Goal: Information Seeking & Learning: Learn about a topic

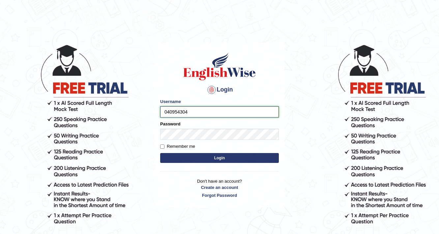
click at [169, 112] on input "040954304" at bounding box center [219, 111] width 119 height 11
type input "0410954304"
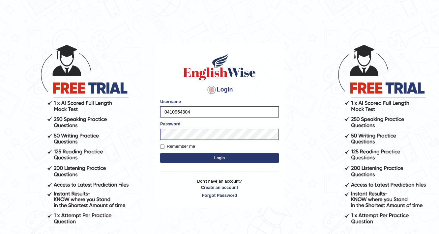
click at [197, 162] on button "Login" at bounding box center [219, 158] width 119 height 10
click at [197, 160] on button "Login" at bounding box center [219, 158] width 119 height 10
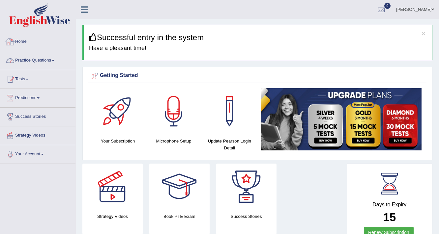
click at [33, 61] on link "Practice Questions" at bounding box center [37, 59] width 75 height 16
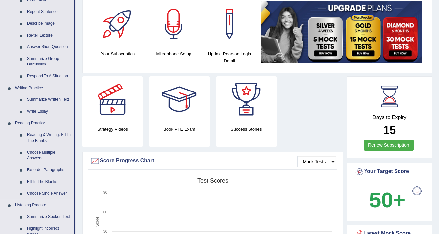
scroll to position [79, 0]
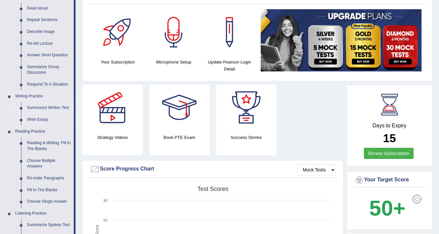
click at [39, 108] on link "Summarize Written Text" at bounding box center [49, 108] width 50 height 12
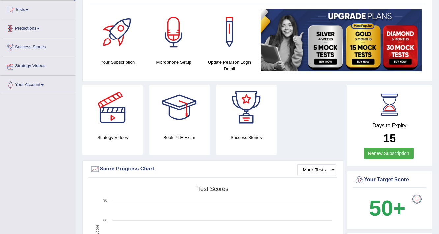
scroll to position [113, 0]
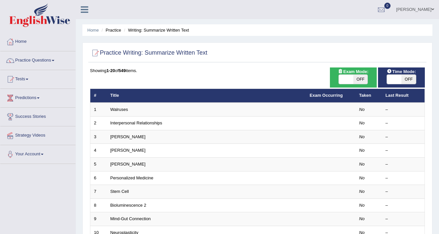
click at [122, 111] on link "Walruses" at bounding box center [119, 109] width 18 height 5
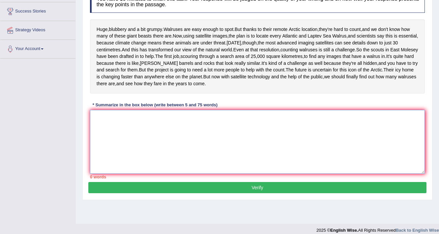
click at [152, 160] on textarea at bounding box center [257, 142] width 335 height 64
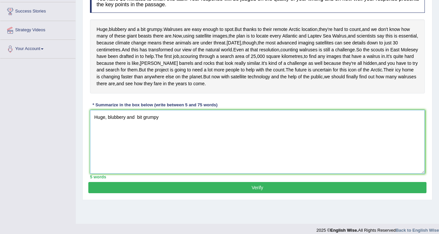
click at [136, 145] on textarea "Huge, blubbery and bit grumpy" at bounding box center [257, 142] width 335 height 64
click at [136, 143] on textarea "Huge, blubbery and bit grumpy" at bounding box center [257, 142] width 335 height 64
click at [137, 143] on textarea "Huge, blubbery and bit grumpy" at bounding box center [257, 142] width 335 height 64
click at [170, 147] on textarea "Huge, blubbery and bit grumpy" at bounding box center [257, 142] width 335 height 64
click at [187, 144] on textarea "Huge, blubbery and bit grumpy, and walruses re eas" at bounding box center [257, 142] width 335 height 64
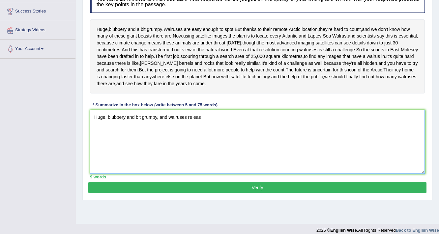
click at [187, 144] on textarea "Huge, blubbery and bit grumpy, and walruses re eas" at bounding box center [257, 142] width 335 height 64
click at [187, 143] on textarea "Huge, blubbery and bit grumpy, and walruses re eas" at bounding box center [257, 142] width 335 height 64
click at [188, 144] on textarea "Huge, blubbery and bit grumpy, and walruses re eas" at bounding box center [257, 142] width 335 height 64
click at [207, 144] on textarea "Huge, blubbery and bit grumpy, and walruses are eas" at bounding box center [257, 142] width 335 height 64
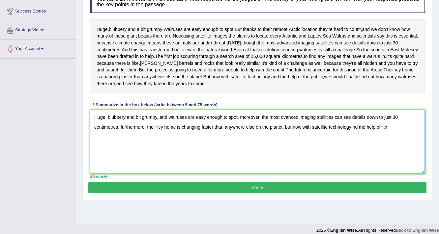
click at [352, 155] on textarea "Huge, blubbery and bit grumpy, and walruses are easy enough to spot, moreover, …" at bounding box center [257, 142] width 335 height 64
click at [383, 153] on textarea "Huge, blubbery and bit grumpy, and walruses are easy enough to spot, moreover, …" at bounding box center [257, 142] width 335 height 64
click at [384, 153] on textarea "Huge, blubbery and bit grumpy, and walruses are easy enough to spot, moreover, …" at bounding box center [257, 142] width 335 height 64
click at [385, 153] on textarea "Huge, blubbery and bit grumpy, and walruses are easy enough to spot, moreover, …" at bounding box center [257, 142] width 335 height 64
click at [389, 153] on textarea "Huge, blubbery and bit grumpy, and walruses are easy enough to spot, moreover, …" at bounding box center [257, 142] width 335 height 64
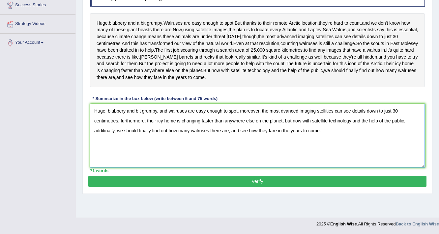
scroll to position [119, 0]
type textarea "Huge, blubbery and bit grumpy, and walruses are easy enough to spot, moreover, …"
click at [247, 187] on button "Verify" at bounding box center [257, 181] width 338 height 11
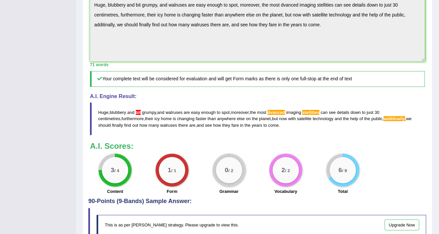
scroll to position [220, 0]
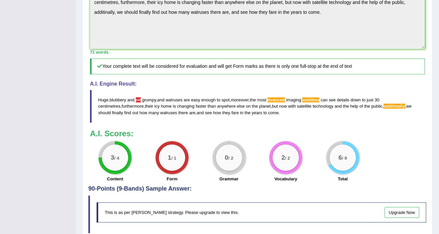
click at [384, 109] on span "additinally" at bounding box center [394, 106] width 21 height 5
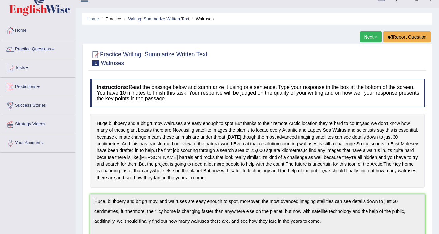
scroll to position [0, 0]
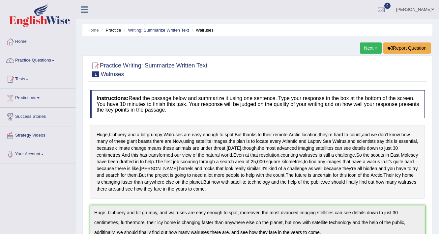
click at [372, 47] on link "Next »" at bounding box center [371, 48] width 22 height 11
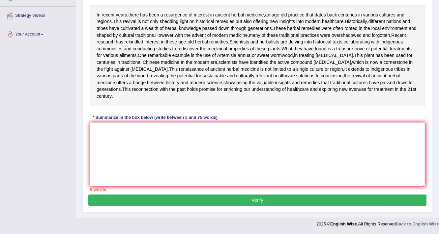
scroll to position [132, 0]
click at [208, 187] on textarea at bounding box center [257, 155] width 335 height 64
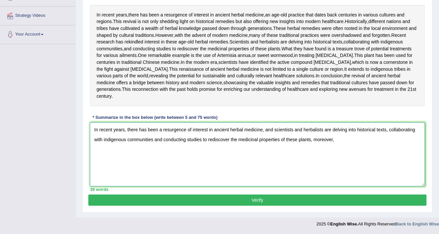
scroll to position [166, 0]
click at [140, 147] on textarea "In recent years, there has been a resurgence of interest in ancient herbal medi…" at bounding box center [257, 155] width 335 height 64
click at [182, 148] on textarea "In recent years, there has been a resurgence of interest in ancient herbal medi…" at bounding box center [257, 155] width 335 height 64
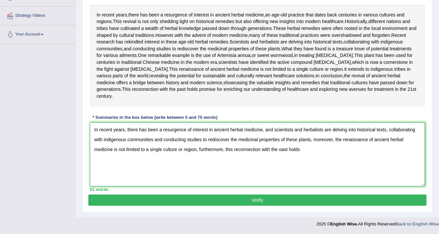
click at [282, 149] on textarea "In recent years, there has been a resurgence of interest in ancient herbal medi…" at bounding box center [257, 155] width 335 height 64
click at [323, 157] on textarea "In recent years, there has been a resurgence of interest in ancient herbal medi…" at bounding box center [257, 155] width 335 height 64
type textarea "In recent years, there has been a resurgence of interest in ancient herbal medi…"
click at [262, 204] on button "Verify" at bounding box center [257, 200] width 338 height 11
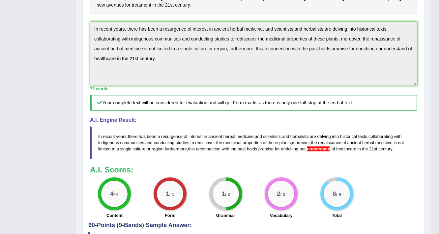
scroll to position [268, 0]
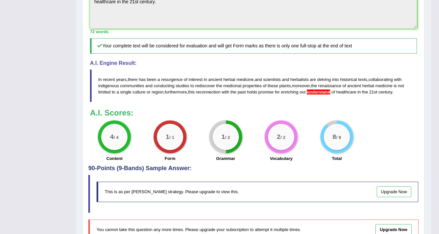
click at [323, 95] on span "understand" at bounding box center [318, 92] width 23 height 5
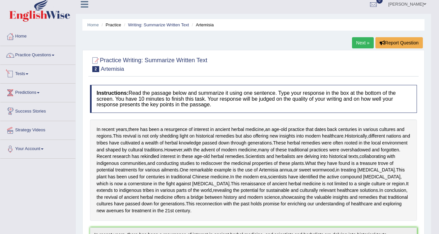
scroll to position [5, 0]
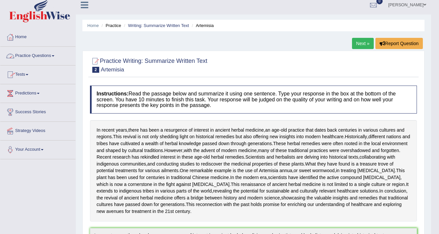
click at [58, 55] on link "Practice Questions" at bounding box center [37, 55] width 75 height 16
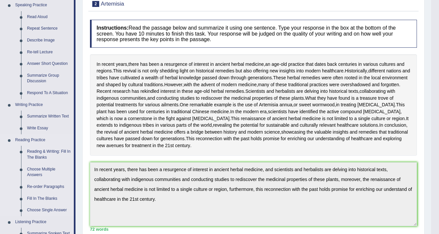
scroll to position [84, 0]
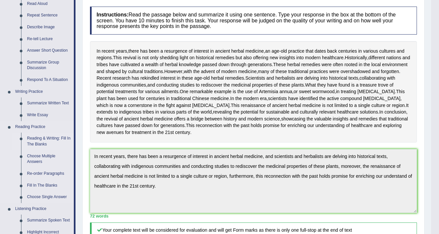
click at [51, 139] on link "Reading & Writing: Fill In The Blanks" at bounding box center [49, 141] width 50 height 17
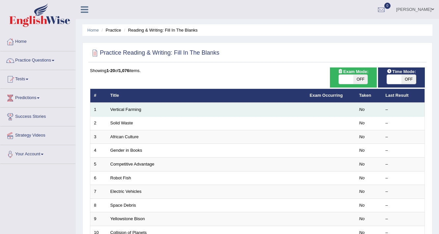
click at [226, 110] on td "Vertical Farming" at bounding box center [206, 110] width 199 height 14
click at [312, 110] on td at bounding box center [330, 110] width 49 height 14
click at [128, 110] on link "Vertical Farming" at bounding box center [125, 109] width 31 height 5
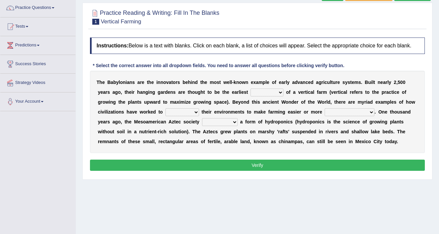
click at [274, 91] on select "prototype failure discredit protocol" at bounding box center [266, 93] width 33 height 8
select select "prototype"
click at [250, 89] on select "prototype failure discredit protocol" at bounding box center [266, 93] width 33 height 8
click at [185, 110] on select "manipulate escape respect disarrange" at bounding box center [182, 112] width 34 height 8
select select "respect"
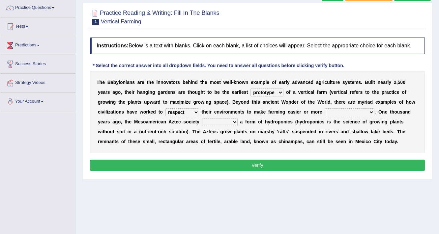
click at [165, 108] on select "manipulate escape respect disarrange" at bounding box center [182, 112] width 34 height 8
click at [348, 110] on select "productive constructive connective counterproductive" at bounding box center [350, 112] width 50 height 8
select select "productive"
click at [325, 108] on select "productive constructive connective counterproductive" at bounding box center [350, 112] width 50 height 8
click at [223, 119] on select "domineered volunteered pioneered engineered" at bounding box center [220, 122] width 36 height 8
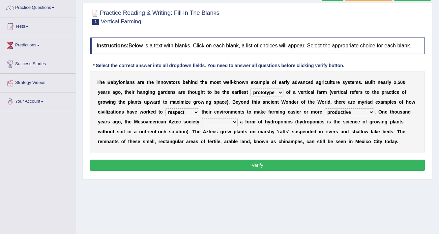
select select "volunteered"
click at [202, 118] on select "domineered volunteered pioneered engineered" at bounding box center [220, 122] width 36 height 8
click at [233, 172] on div "Instructions: Below is a text with blanks. Click on each blank, a list of choic…" at bounding box center [257, 105] width 338 height 142
click at [233, 169] on button "Verify" at bounding box center [257, 165] width 335 height 11
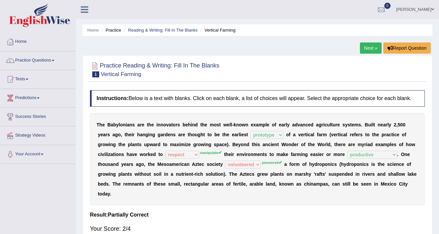
click at [367, 52] on link "Next »" at bounding box center [371, 48] width 22 height 11
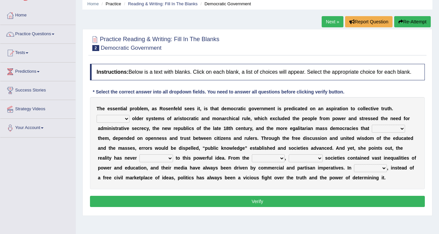
click at [122, 119] on select "Like Unlike Likely Safely" at bounding box center [113, 119] width 33 height 8
select select "Like"
click at [97, 115] on select "Like Unlike Likely Safely" at bounding box center [113, 119] width 33 height 8
click at [380, 130] on select "readed grated succeeded printed" at bounding box center [388, 129] width 33 height 8
select select "grated"
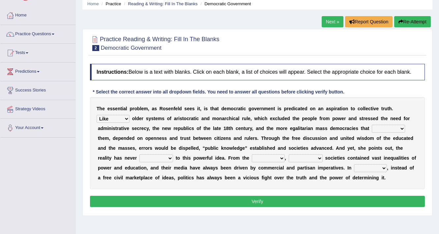
click at [372, 125] on select "readed grated succeeded printed" at bounding box center [388, 129] width 33 height 8
click at [156, 155] on select "saved up stood up brought up lived up" at bounding box center [156, 159] width 34 height 8
select select "stood up"
click at [139, 155] on select "saved up stood up brought up lived up" at bounding box center [156, 159] width 34 height 8
click at [257, 159] on select "outset ranged stood caught" at bounding box center [268, 159] width 33 height 8
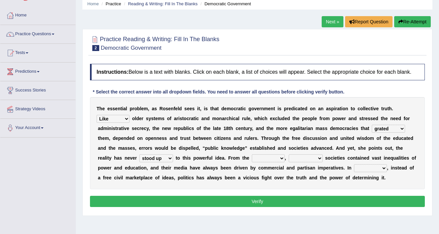
select select "outset"
click at [252, 155] on select "outset ranged stood caught" at bounding box center [268, 159] width 33 height 8
click at [293, 160] on select "freedom democratic media stilled" at bounding box center [306, 159] width 34 height 8
select select "democratic"
click at [289, 155] on select "freedom democratic media stilled" at bounding box center [306, 159] width 34 height 8
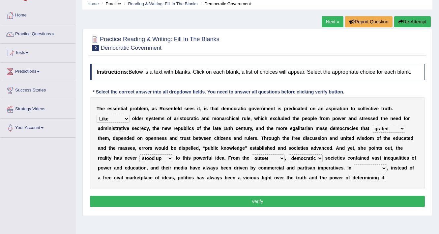
click at [264, 161] on select "outset ranged stood caught" at bounding box center [268, 159] width 33 height 8
click at [379, 169] on select "power practice ideas fought" at bounding box center [370, 168] width 33 height 8
select select "power"
click at [354, 164] on select "power practice ideas fought" at bounding box center [370, 168] width 33 height 8
click at [349, 196] on button "Verify" at bounding box center [257, 201] width 335 height 11
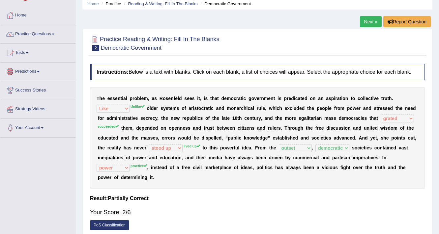
click at [377, 18] on link "Next »" at bounding box center [371, 21] width 22 height 11
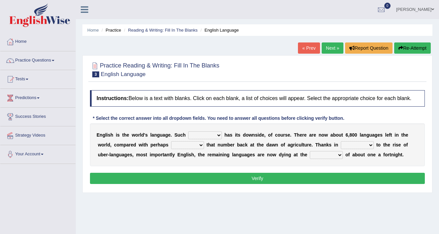
click at [210, 132] on select "power idea subject dominance" at bounding box center [205, 136] width 34 height 8
select select "subject"
click at [188, 132] on select "power idea subject dominance" at bounding box center [205, 136] width 34 height 8
click at [196, 147] on select "rise twice firstly never" at bounding box center [187, 145] width 33 height 8
select select "rise"
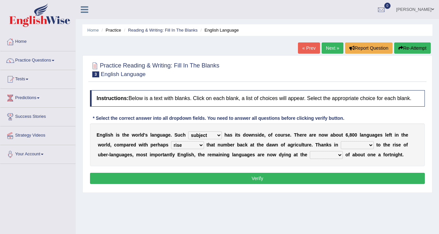
click at [171, 141] on select "rise twice firstly never" at bounding box center [187, 145] width 33 height 8
click at [353, 144] on select "rare start part bother" at bounding box center [357, 145] width 33 height 8
select select "start"
click at [341, 141] on select "rare start part bother" at bounding box center [357, 145] width 33 height 8
click at [311, 154] on select "state rate wait great" at bounding box center [326, 155] width 33 height 8
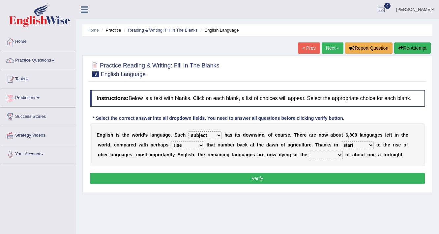
select select "state"
click at [310, 151] on select "state rate wait great" at bounding box center [326, 155] width 33 height 8
click at [311, 175] on button "Verify" at bounding box center [257, 178] width 335 height 11
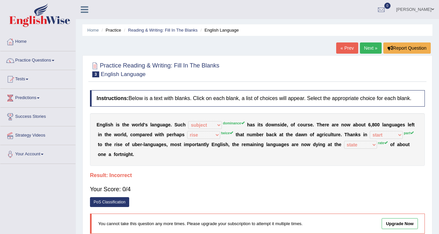
click at [376, 50] on link "Next »" at bounding box center [371, 48] width 22 height 11
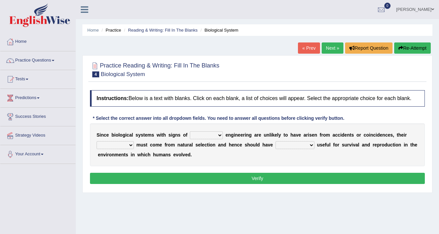
click at [203, 133] on select "system national extra complex" at bounding box center [206, 136] width 33 height 8
select select "national"
click at [190, 132] on select "system national extra complex" at bounding box center [206, 136] width 33 height 8
click at [102, 142] on select "presence organisation registration structures" at bounding box center [115, 145] width 37 height 8
select select "presence"
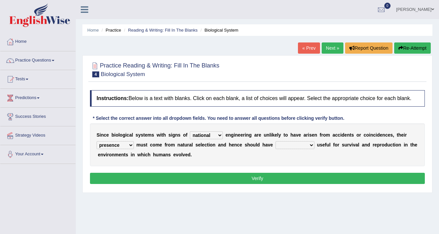
click at [97, 141] on select "presence organisation registration structures" at bounding box center [115, 145] width 37 height 8
click at [281, 148] on select "functions cultures samples introductions" at bounding box center [295, 145] width 39 height 8
select select "functions"
click at [276, 141] on select "functions cultures samples introductions" at bounding box center [295, 145] width 39 height 8
click at [293, 176] on button "Verify" at bounding box center [257, 178] width 335 height 11
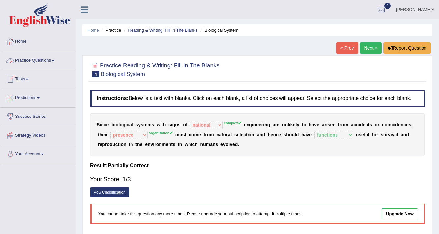
click at [41, 62] on link "Practice Questions" at bounding box center [37, 59] width 75 height 16
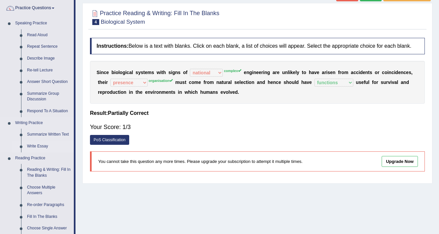
scroll to position [53, 0]
click at [56, 204] on link "Re-order Paragraphs" at bounding box center [49, 205] width 50 height 12
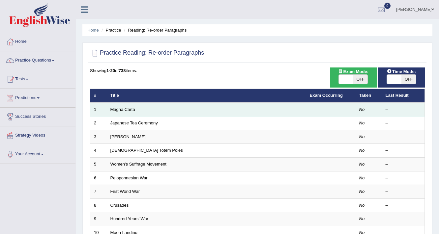
click at [180, 108] on td "Magna Carta" at bounding box center [206, 110] width 199 height 14
click at [170, 107] on td "Magna Carta" at bounding box center [206, 110] width 199 height 14
click at [132, 109] on link "Magna Carta" at bounding box center [122, 109] width 25 height 5
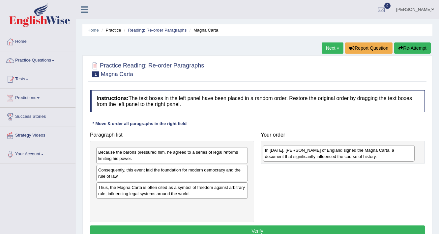
drag, startPoint x: 152, startPoint y: 173, endPoint x: 318, endPoint y: 154, distance: 167.9
click at [318, 154] on div "In 1215, King John of England signed the Magna Carta, a document that significa…" at bounding box center [339, 153] width 152 height 16
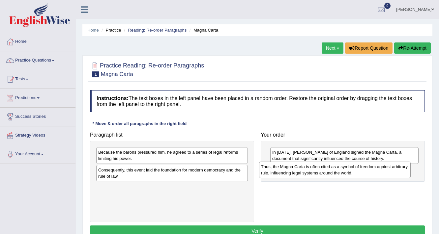
drag, startPoint x: 143, startPoint y: 193, endPoint x: 306, endPoint y: 173, distance: 164.1
click at [306, 173] on div "Thus, the Magna Carta is often cited as a symbol of freedom against arbitrary r…" at bounding box center [335, 170] width 152 height 16
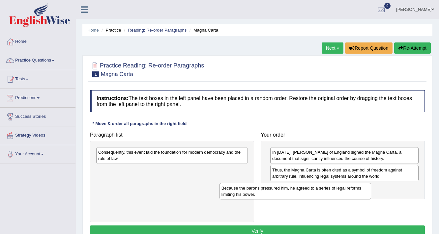
drag, startPoint x: 196, startPoint y: 163, endPoint x: 319, endPoint y: 198, distance: 128.3
click at [319, 198] on div "Because the barons pressured him, he agreed to a series of legal reforms limiti…" at bounding box center [295, 191] width 152 height 16
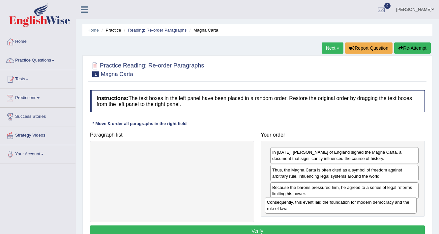
drag, startPoint x: 199, startPoint y: 154, endPoint x: 367, endPoint y: 202, distance: 175.5
click at [367, 202] on div "Consequently, this event laid the foundation for modern democracy and the rule …" at bounding box center [341, 205] width 152 height 16
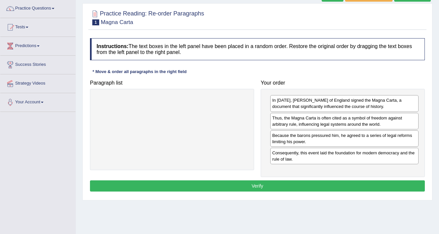
scroll to position [53, 0]
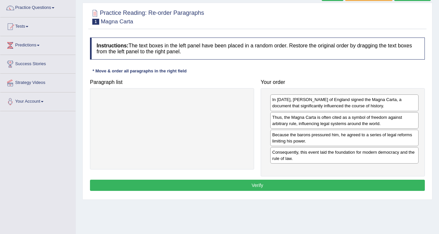
click at [298, 187] on button "Verify" at bounding box center [257, 185] width 335 height 11
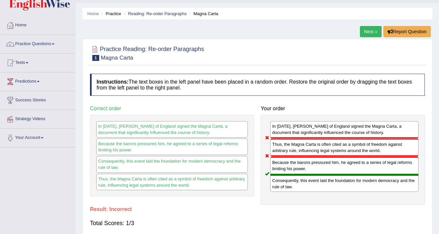
scroll to position [0, 0]
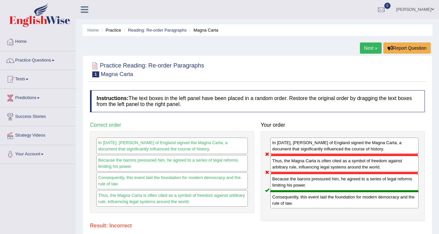
click at [372, 52] on link "Next »" at bounding box center [371, 48] width 22 height 11
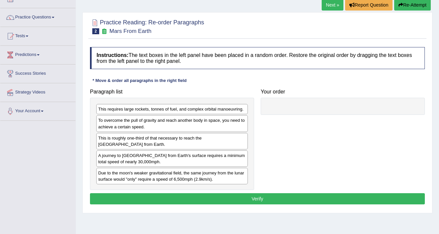
scroll to position [53, 0]
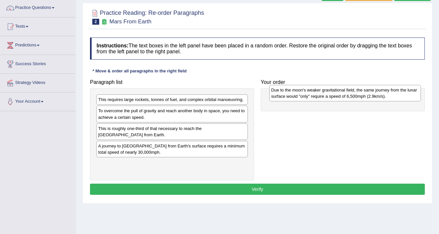
drag, startPoint x: 148, startPoint y: 169, endPoint x: 321, endPoint y: 96, distance: 187.7
click at [321, 96] on div "Due to the moon's weaker gravitational field, the same journey from the lunar s…" at bounding box center [345, 93] width 152 height 16
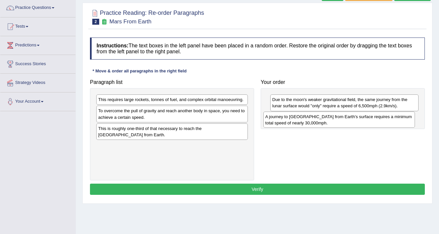
drag, startPoint x: 176, startPoint y: 149, endPoint x: 343, endPoint y: 120, distance: 169.6
click at [343, 120] on div "A journey to Mars from Earth's surface requires a minimum total speed of nearly…" at bounding box center [339, 120] width 152 height 16
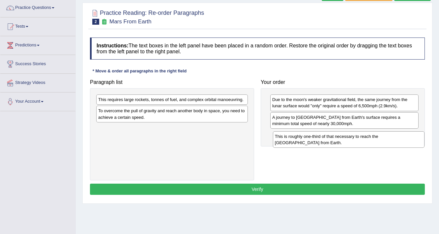
drag, startPoint x: 199, startPoint y: 133, endPoint x: 376, endPoint y: 141, distance: 176.8
click at [376, 141] on div "This is roughly one-third of that necessary to reach the International Space St…" at bounding box center [349, 140] width 152 height 16
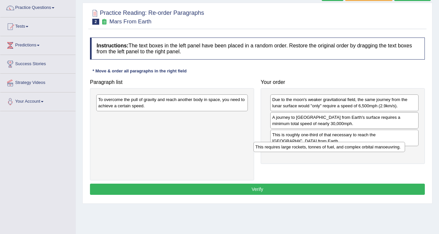
drag, startPoint x: 196, startPoint y: 100, endPoint x: 351, endPoint y: 142, distance: 161.3
click at [352, 147] on div "This requires large rockets, tonnes of fuel, and complex orbital manoeuvring." at bounding box center [329, 147] width 152 height 10
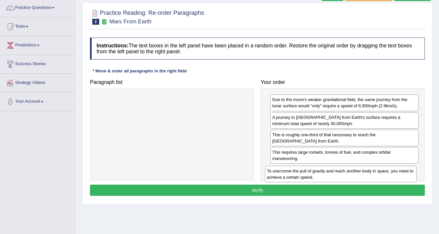
drag, startPoint x: 203, startPoint y: 96, endPoint x: 371, endPoint y: 167, distance: 183.3
click at [371, 167] on div "To overcome the pull of gravity and reach another body in space, you need to ac…" at bounding box center [341, 174] width 152 height 16
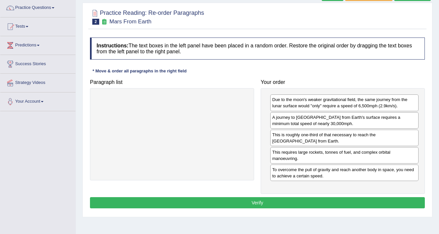
click at [319, 203] on button "Verify" at bounding box center [257, 202] width 335 height 11
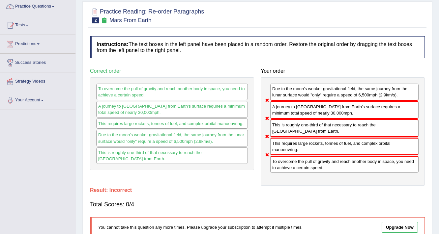
scroll to position [26, 0]
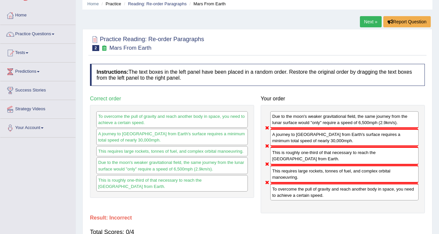
click at [371, 23] on link "Next »" at bounding box center [371, 21] width 22 height 11
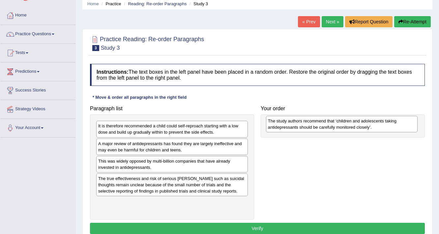
drag, startPoint x: 153, startPoint y: 132, endPoint x: 323, endPoint y: 127, distance: 169.8
click at [323, 127] on div "The study authors recommend that ‘children and adolescents taking antidepressan…" at bounding box center [342, 124] width 152 height 16
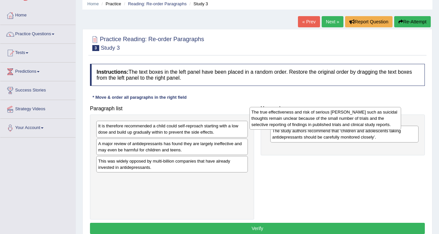
drag, startPoint x: 239, startPoint y: 190, endPoint x: 392, endPoint y: 124, distance: 167.0
click at [392, 124] on div "The true effectiveness and risk of serious harms such as suicidal thoughts rema…" at bounding box center [325, 118] width 152 height 23
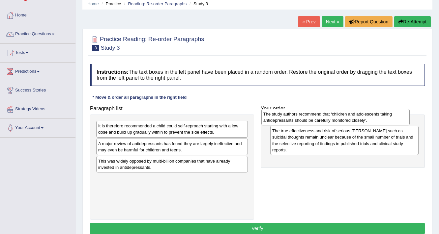
drag, startPoint x: 387, startPoint y: 152, endPoint x: 378, endPoint y: 116, distance: 36.7
click at [378, 116] on div "The study authors recommend that ‘children and adolescents taking antidepressan…" at bounding box center [335, 117] width 149 height 16
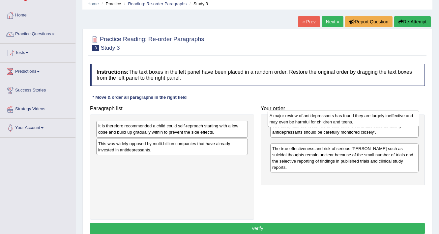
drag, startPoint x: 194, startPoint y: 145, endPoint x: 366, endPoint y: 117, distance: 173.6
click at [366, 117] on div "A major review of antidepressants has found they are largely ineffective and ma…" at bounding box center [344, 119] width 152 height 16
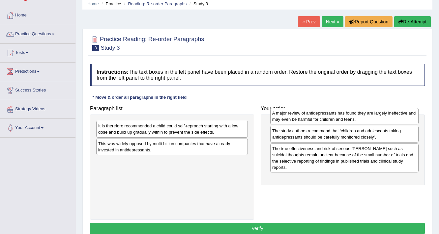
drag, startPoint x: 341, startPoint y: 148, endPoint x: 341, endPoint y: 118, distance: 30.3
click at [341, 118] on div "A major review of antidepressants has found they are largely ineffective and ma…" at bounding box center [344, 116] width 149 height 16
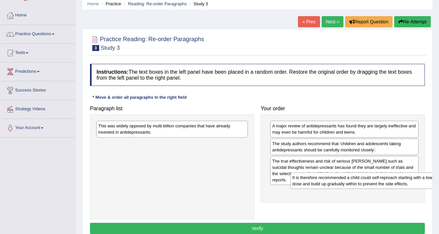
drag, startPoint x: 158, startPoint y: 131, endPoint x: 338, endPoint y: 182, distance: 187.7
click at [339, 182] on div "It is therefore recommended a child could self-reproach starting with a low dos…" at bounding box center [366, 181] width 152 height 16
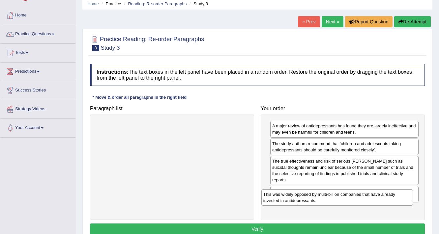
drag, startPoint x: 205, startPoint y: 128, endPoint x: 370, endPoint y: 196, distance: 178.8
click at [370, 196] on div "This was widely opposed by multi-billion companies that have already invested i…" at bounding box center [337, 198] width 152 height 16
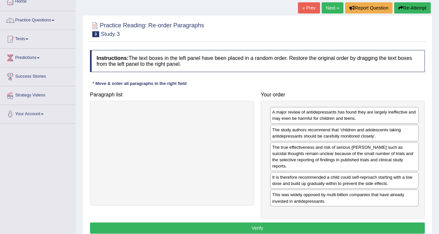
scroll to position [53, 0]
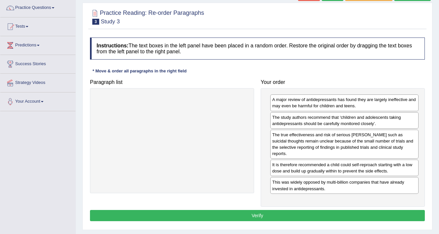
click at [321, 210] on button "Verify" at bounding box center [257, 215] width 335 height 11
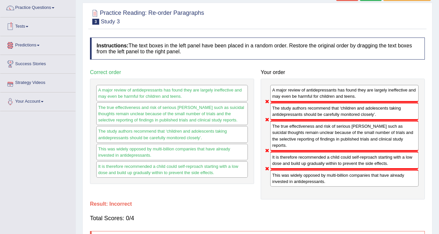
click at [22, 27] on link "Tests" at bounding box center [37, 25] width 75 height 16
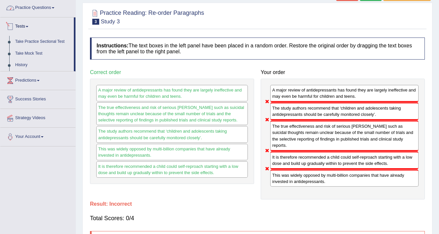
click at [44, 11] on link "Practice Questions" at bounding box center [37, 7] width 75 height 16
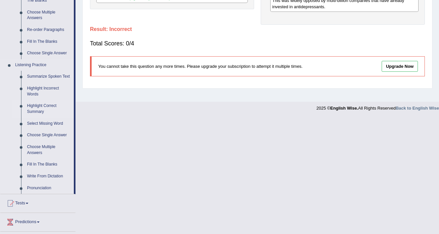
scroll to position [237, 0]
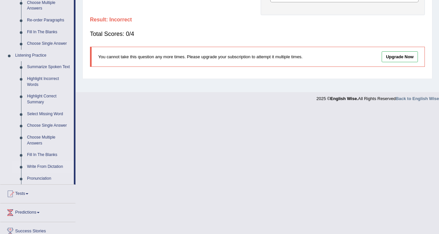
click at [59, 169] on link "Write From Dictation" at bounding box center [49, 167] width 50 height 12
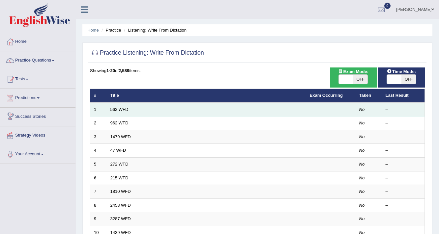
click at [108, 114] on td "562 WFD" at bounding box center [206, 110] width 199 height 14
click at [122, 111] on link "562 WFD" at bounding box center [119, 109] width 18 height 5
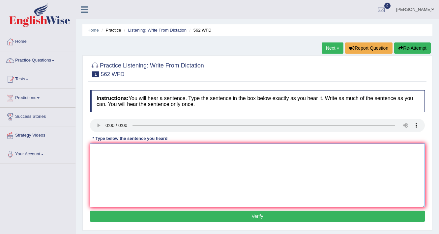
click at [134, 148] on textarea at bounding box center [257, 176] width 335 height 64
click at [220, 161] on textarea "The gap between poor and rich does not" at bounding box center [257, 176] width 335 height 64
type textarea "The gap between poor and rich does not decrease."
click at [264, 217] on button "Verify" at bounding box center [257, 216] width 335 height 11
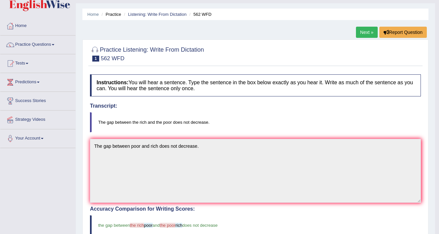
scroll to position [7, 0]
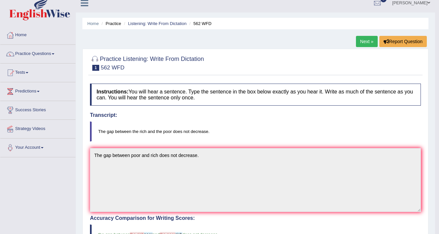
click at [366, 44] on link "Next »" at bounding box center [367, 41] width 22 height 11
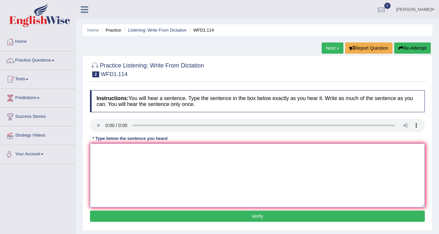
click at [132, 157] on textarea at bounding box center [257, 176] width 335 height 64
type textarea "t"
click at [187, 160] on textarea "The author" at bounding box center [257, 176] width 335 height 64
click at [135, 153] on textarea "The author early" at bounding box center [257, 176] width 335 height 64
type textarea "The author early work and less"
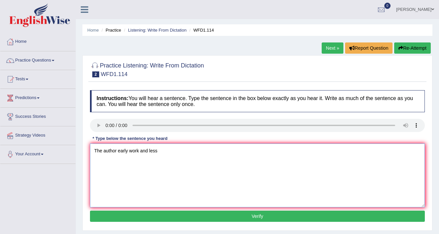
click at [218, 155] on textarea "The author early work and less" at bounding box center [257, 176] width 335 height 64
type textarea "The author early work and less and more method the an a."
click at [240, 221] on button "Verify" at bounding box center [257, 216] width 335 height 11
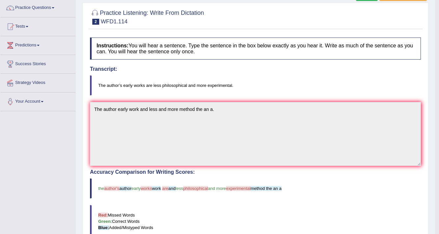
scroll to position [26, 0]
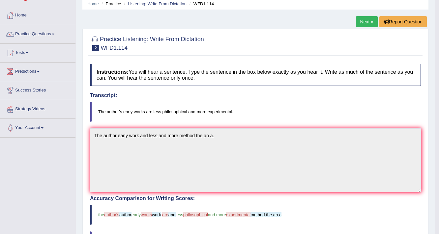
click at [362, 17] on link "Next »" at bounding box center [367, 21] width 22 height 11
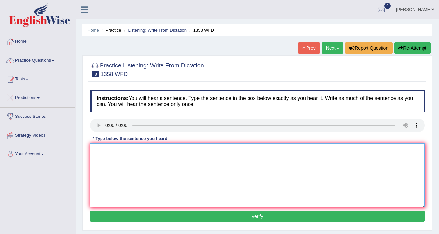
click at [108, 158] on textarea at bounding box center [257, 176] width 335 height 64
type textarea "c"
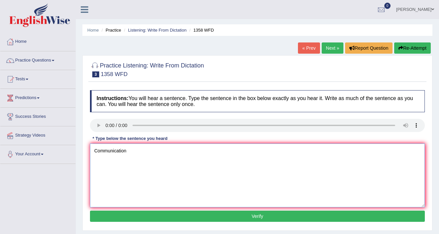
click at [150, 153] on textarea "Communication" at bounding box center [257, 176] width 335 height 64
click at [159, 153] on textarea "Communication skills" at bounding box center [257, 176] width 335 height 64
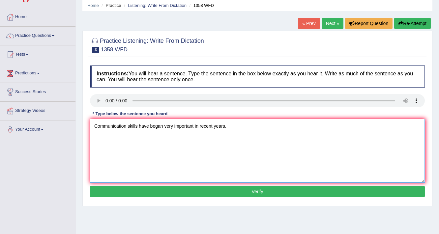
scroll to position [26, 0]
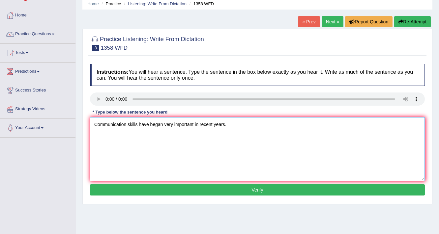
type textarea "Communication skills have began very important in recent years."
click at [239, 187] on button "Verify" at bounding box center [257, 190] width 335 height 11
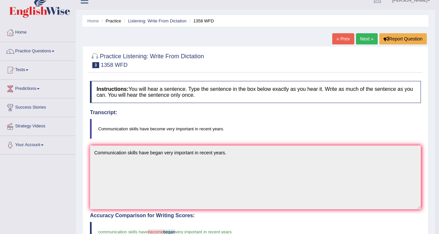
scroll to position [0, 0]
